Goal: Task Accomplishment & Management: Manage account settings

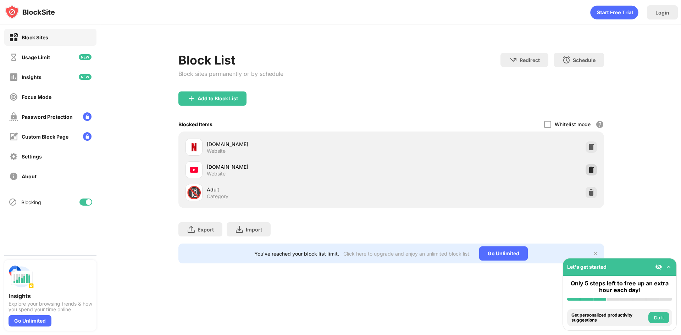
click at [590, 174] on div at bounding box center [590, 169] width 11 height 11
